Goal: Information Seeking & Learning: Learn about a topic

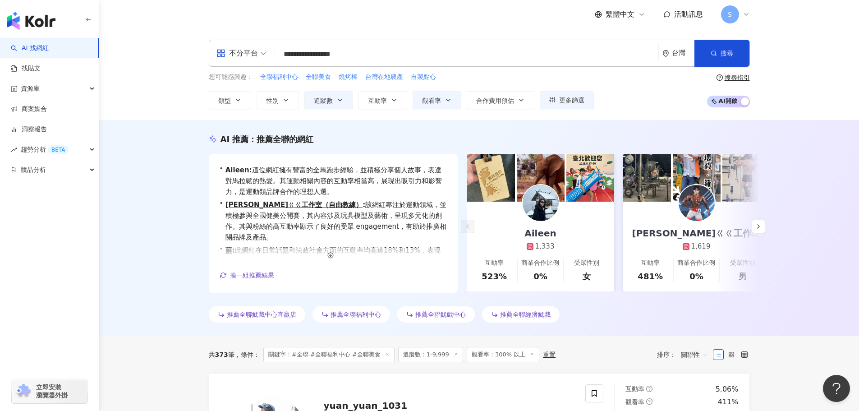
click at [403, 55] on input "**********" at bounding box center [467, 54] width 376 height 17
